Goal: Navigation & Orientation: Find specific page/section

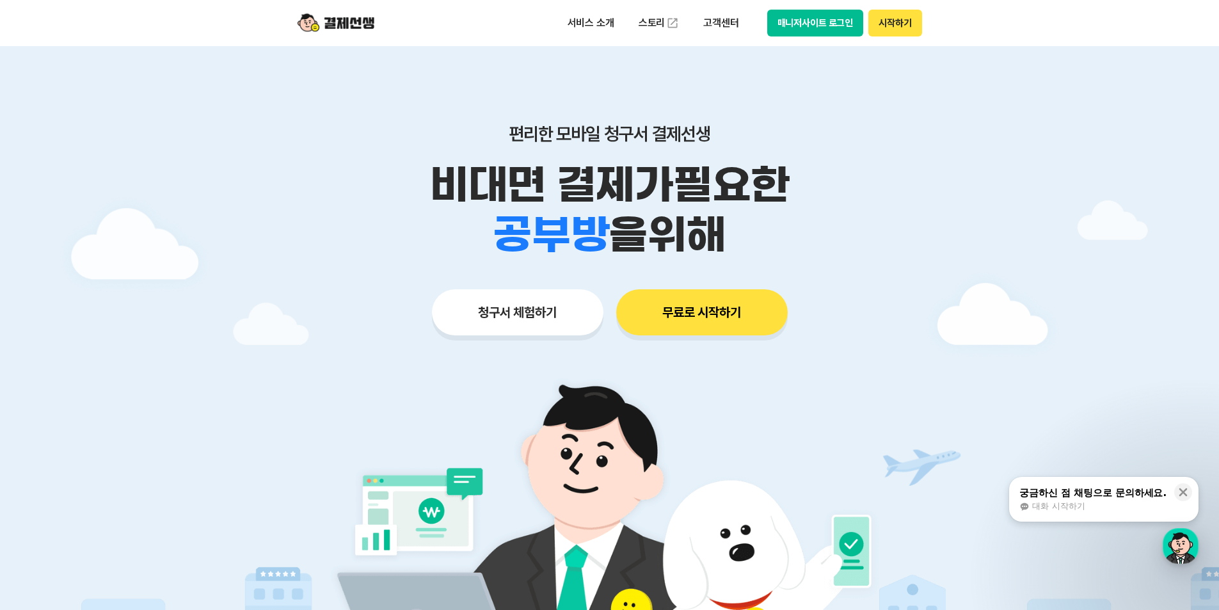
click at [823, 16] on button "매니저사이트 로그인" at bounding box center [815, 23] width 97 height 27
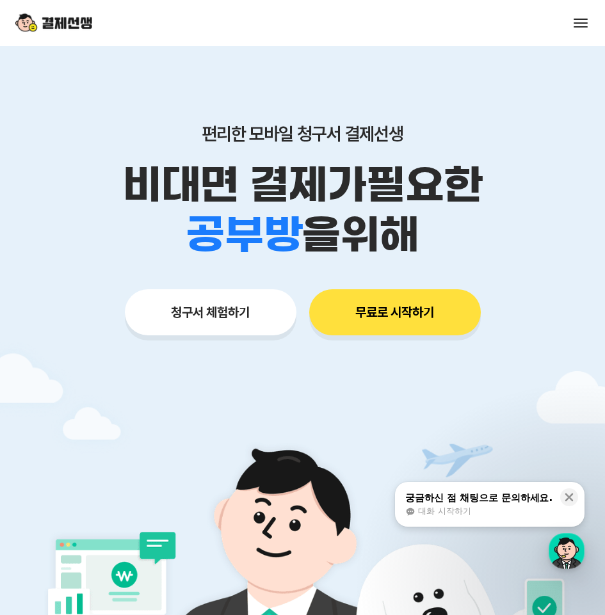
click at [576, 20] on button at bounding box center [581, 23] width 18 height 18
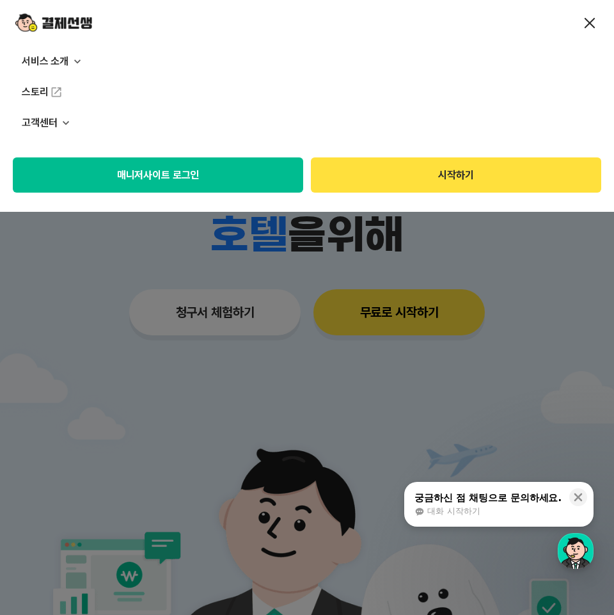
click at [230, 171] on button "매니저사이트 로그인" at bounding box center [158, 174] width 291 height 35
click at [587, 19] on span at bounding box center [590, 23] width 11 height 11
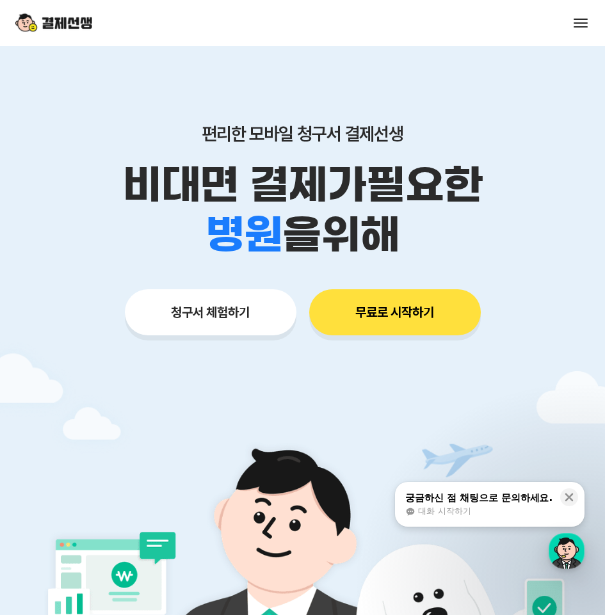
click at [60, 234] on div "학원 공부방 호텔 쇼핑몰 병원 배달 보험사 항공사 골프장 을 위해" at bounding box center [302, 235] width 605 height 50
click at [245, 86] on div "편리한 모바일 청구서 결제선생 비대면 결제가 필요한 학원 공부방 호텔 쇼핑몰 병원 배달 보험사 항공사 골프장 을 위해 청구서 체험하기 무료로 …" at bounding box center [302, 236] width 605 height 380
